Goal: Task Accomplishment & Management: Manage account settings

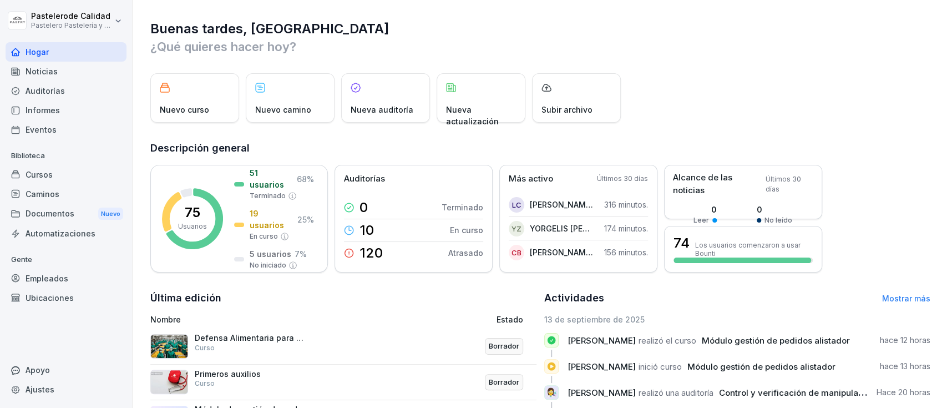
click at [78, 288] on div "Ubicaciones" at bounding box center [66, 297] width 121 height 19
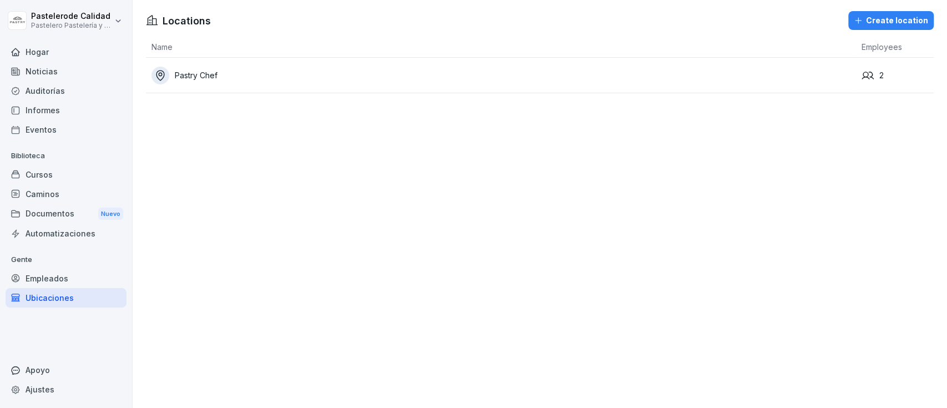
click at [81, 278] on div "Empleados" at bounding box center [66, 278] width 121 height 19
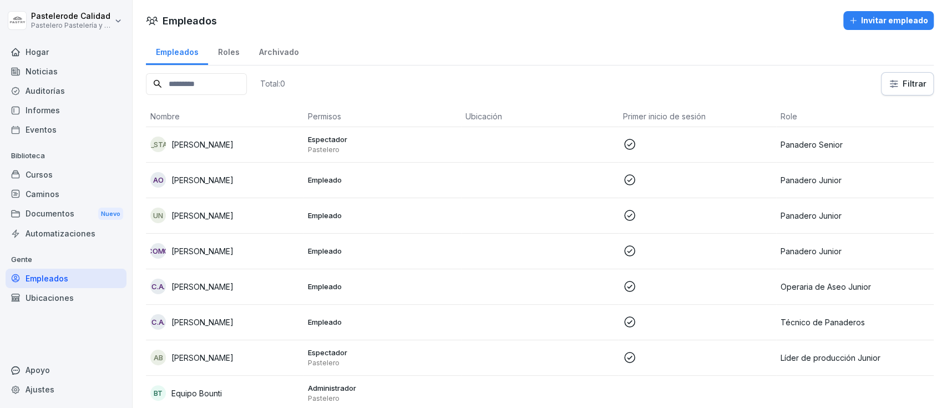
click at [271, 54] on font "Archivado" at bounding box center [279, 51] width 40 height 9
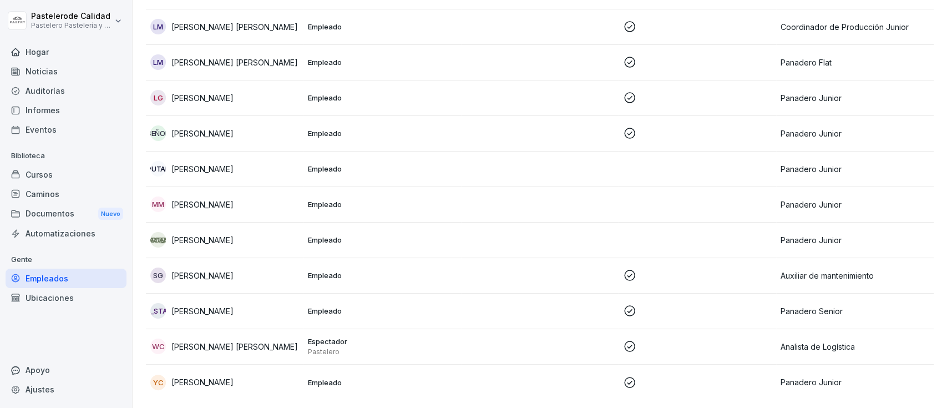
scroll to position [872, 0]
drag, startPoint x: 418, startPoint y: 369, endPoint x: 758, endPoint y: 364, distance: 339.1
click at [758, 375] on p at bounding box center [697, 381] width 149 height 13
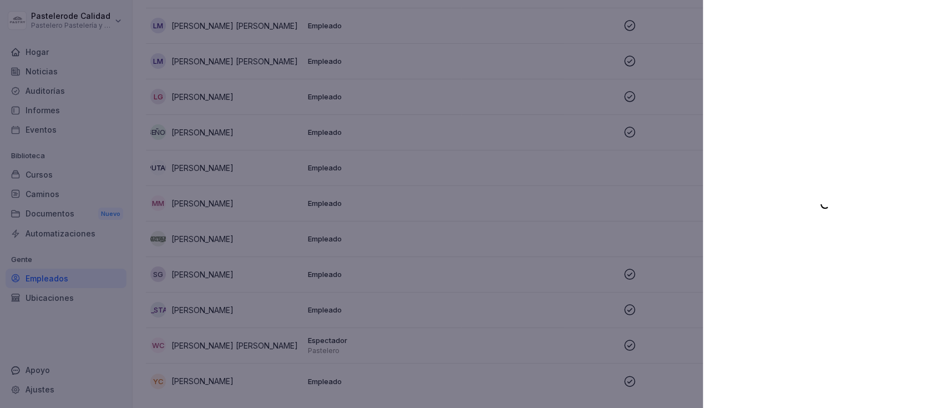
click at [759, 368] on div at bounding box center [825, 204] width 244 height 408
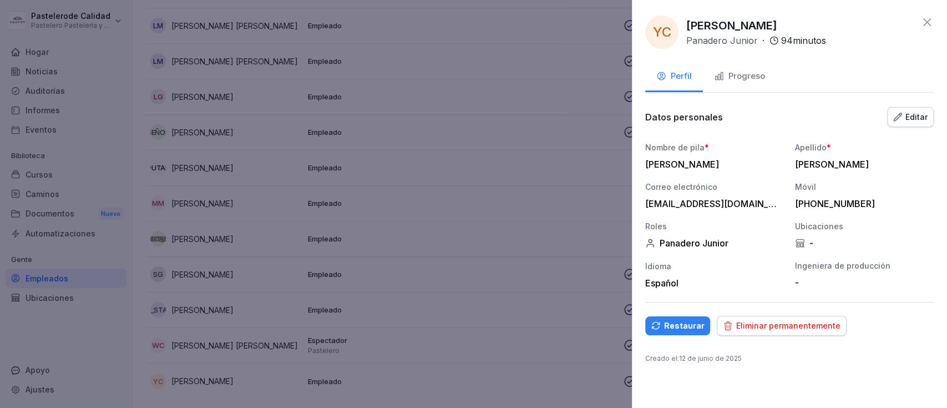
click at [670, 322] on font "Restaurar" at bounding box center [684, 325] width 41 height 9
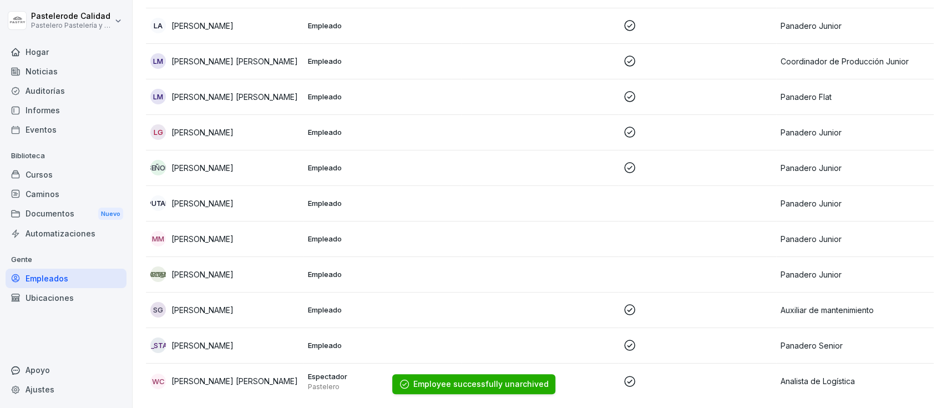
scroll to position [836, 0]
click at [590, 186] on td at bounding box center [540, 204] width 158 height 36
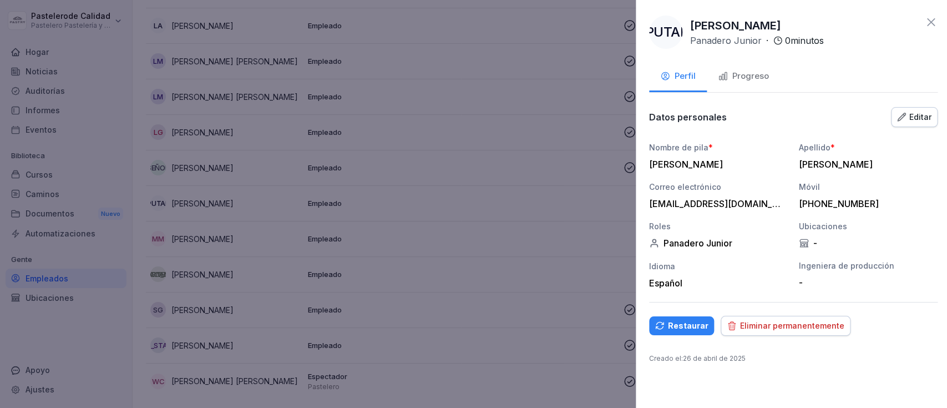
click at [453, 308] on div at bounding box center [473, 204] width 947 height 408
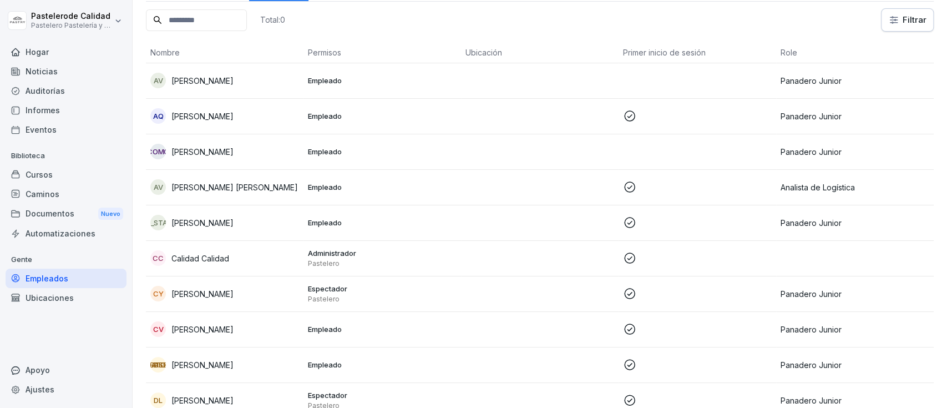
scroll to position [23, 0]
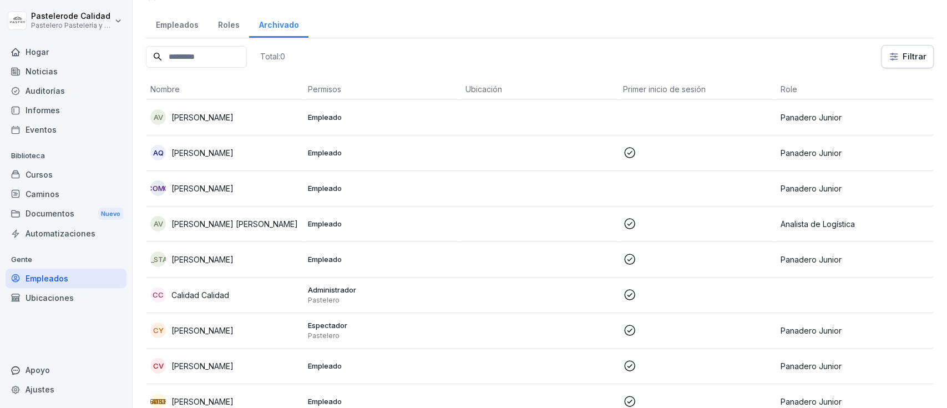
click at [180, 20] on font "Empleados" at bounding box center [177, 24] width 43 height 9
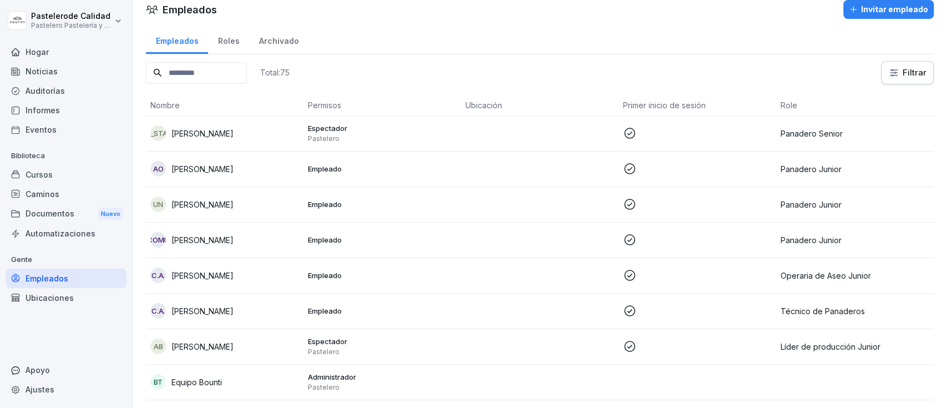
click at [189, 78] on input at bounding box center [196, 73] width 101 height 22
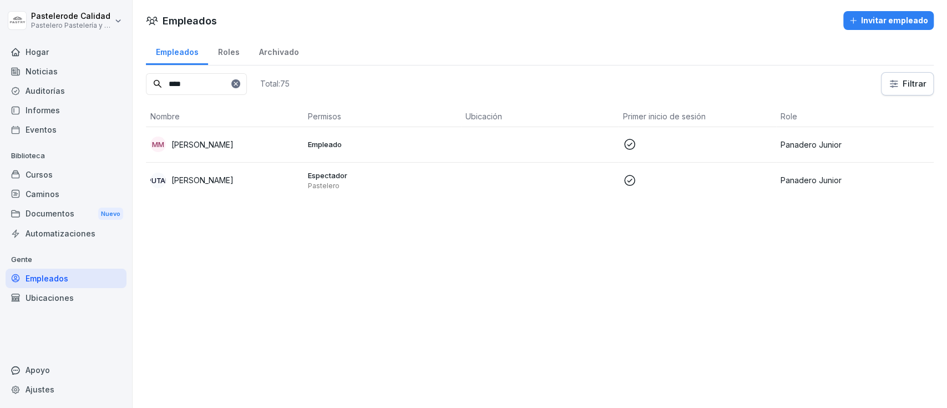
type input "****"
click at [349, 179] on div "Espectador Pastelero" at bounding box center [382, 180] width 149 height 20
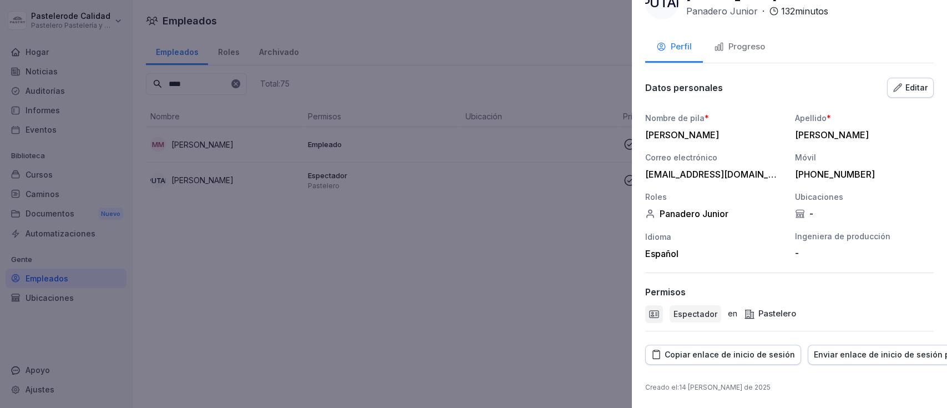
scroll to position [40, 0]
click at [764, 308] on font "Pastelero" at bounding box center [778, 313] width 38 height 11
click at [789, 308] on font "Pastelero" at bounding box center [778, 313] width 38 height 11
click at [749, 309] on icon at bounding box center [749, 314] width 11 height 11
click at [406, 206] on div at bounding box center [473, 204] width 947 height 408
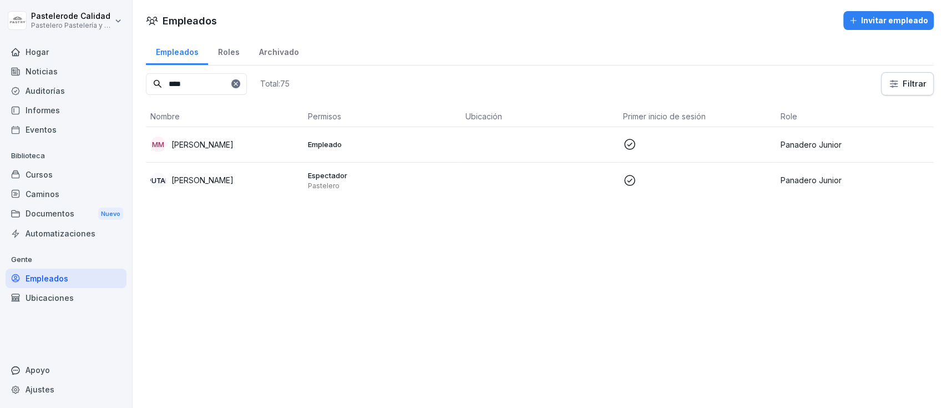
click at [239, 81] on icon at bounding box center [236, 83] width 7 height 7
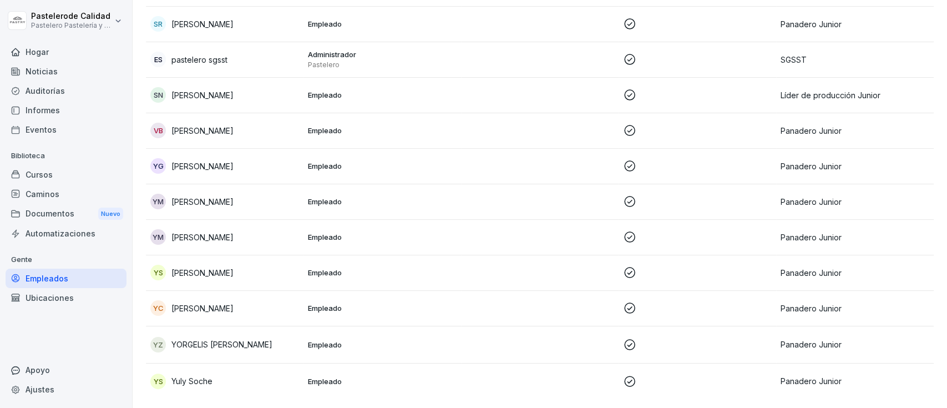
scroll to position [2447, 0]
click at [60, 219] on font "Documentos" at bounding box center [50, 214] width 49 height 12
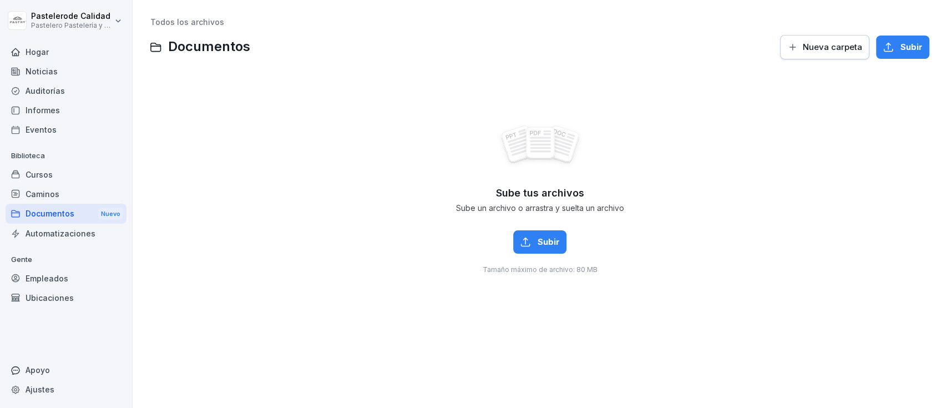
click at [49, 297] on font "Ubicaciones" at bounding box center [50, 297] width 48 height 9
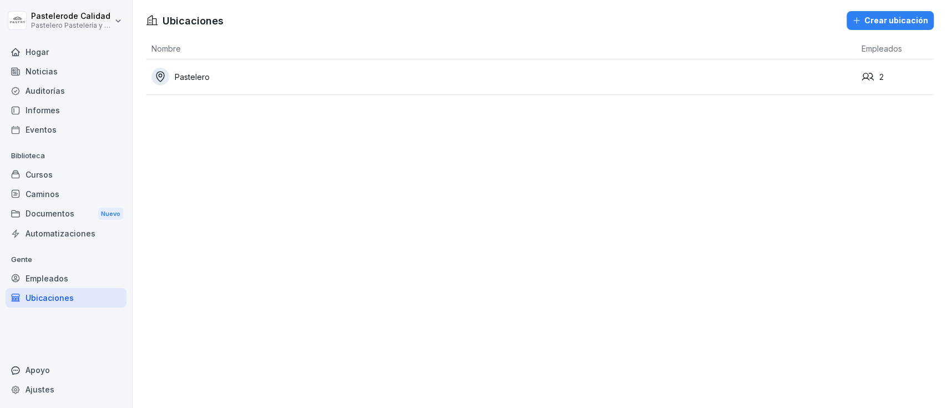
click at [839, 73] on div "Pastelero" at bounding box center [504, 77] width 705 height 18
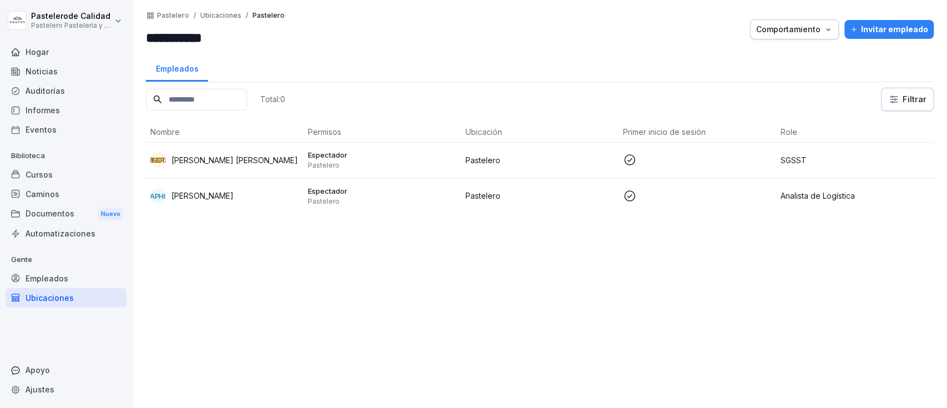
click at [58, 274] on font "Empleados" at bounding box center [47, 278] width 43 height 9
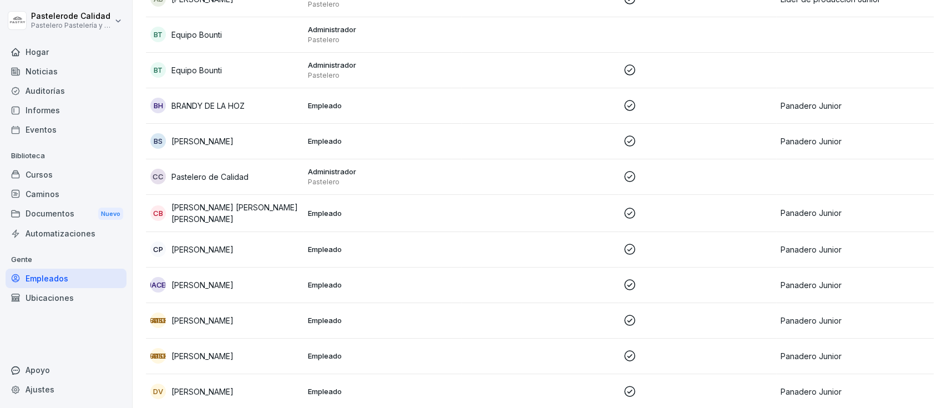
scroll to position [336, 0]
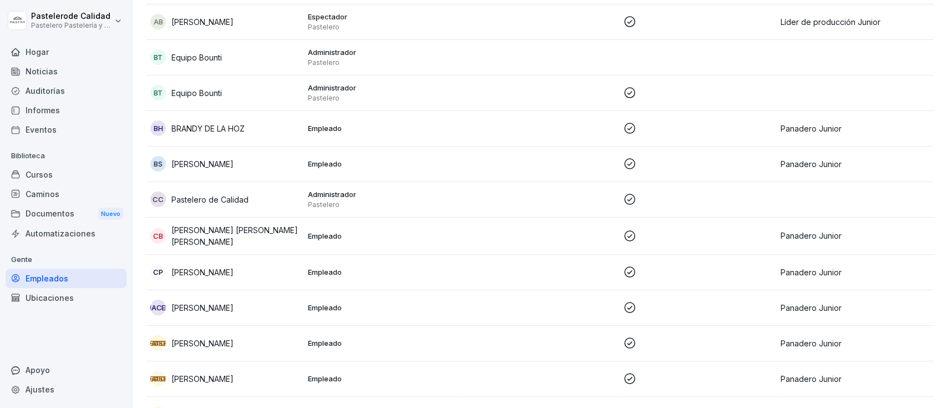
click at [526, 132] on td at bounding box center [540, 129] width 158 height 36
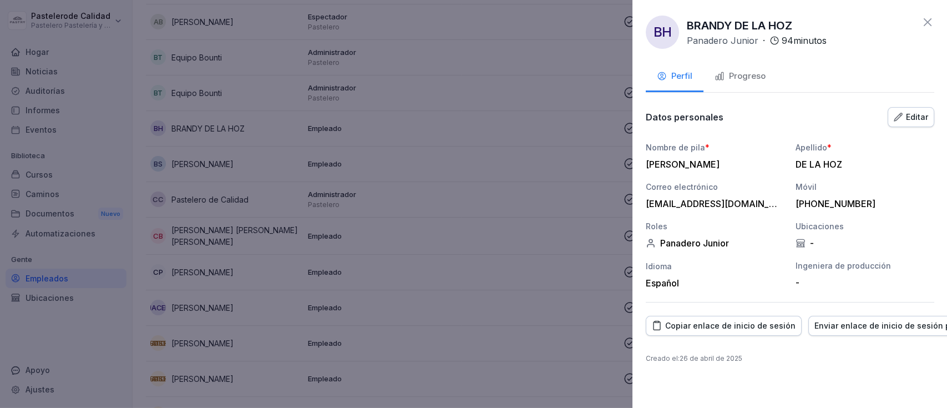
click at [449, 104] on div at bounding box center [473, 204] width 947 height 408
